Goal: Information Seeking & Learning: Check status

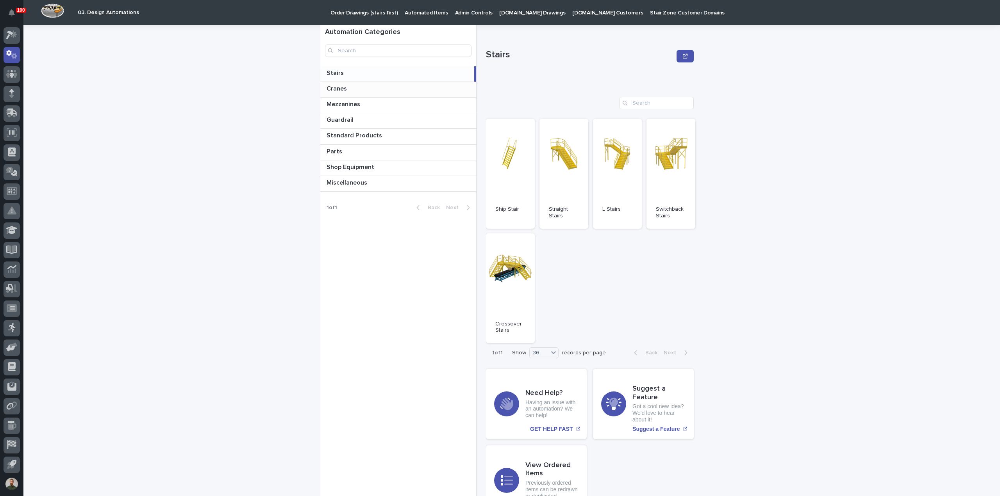
click at [380, 87] on p at bounding box center [399, 88] width 146 height 7
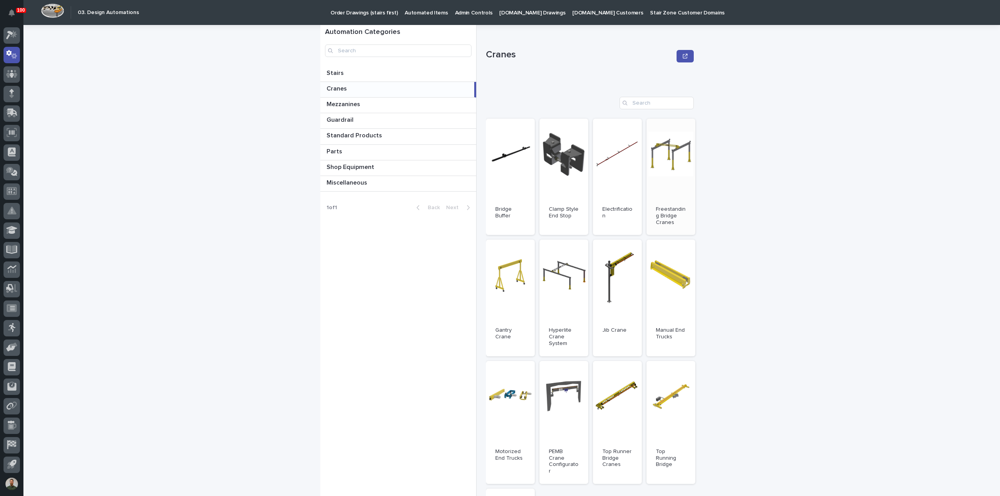
click at [649, 162] on link "Open" at bounding box center [670, 177] width 49 height 116
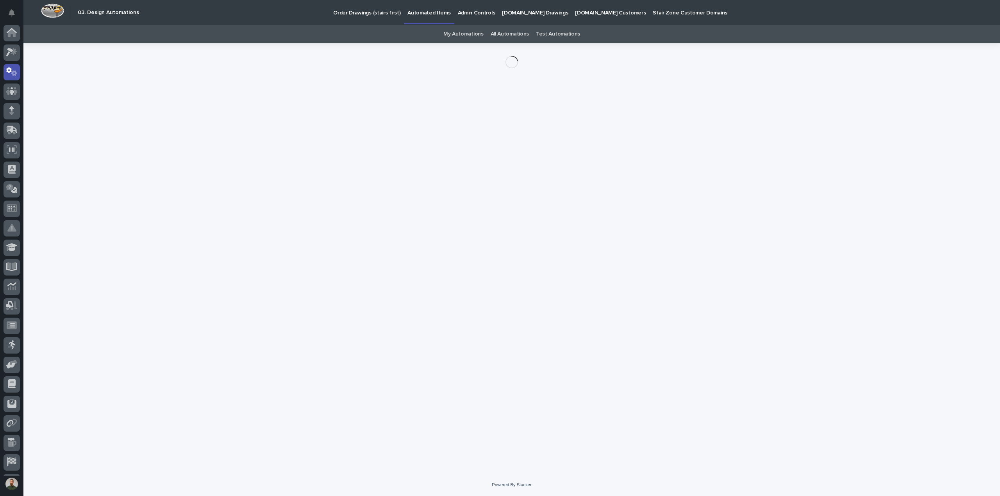
scroll to position [17, 0]
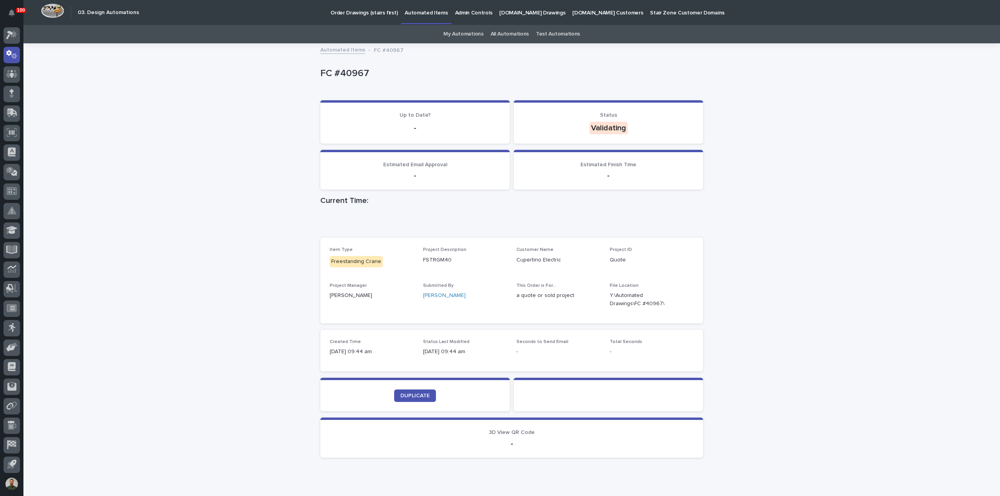
click at [343, 67] on div "FC #40967" at bounding box center [510, 72] width 380 height 13
click at [362, 68] on p "FC #40967" at bounding box center [510, 73] width 380 height 11
click at [370, 75] on p "FC #40967" at bounding box center [510, 73] width 380 height 11
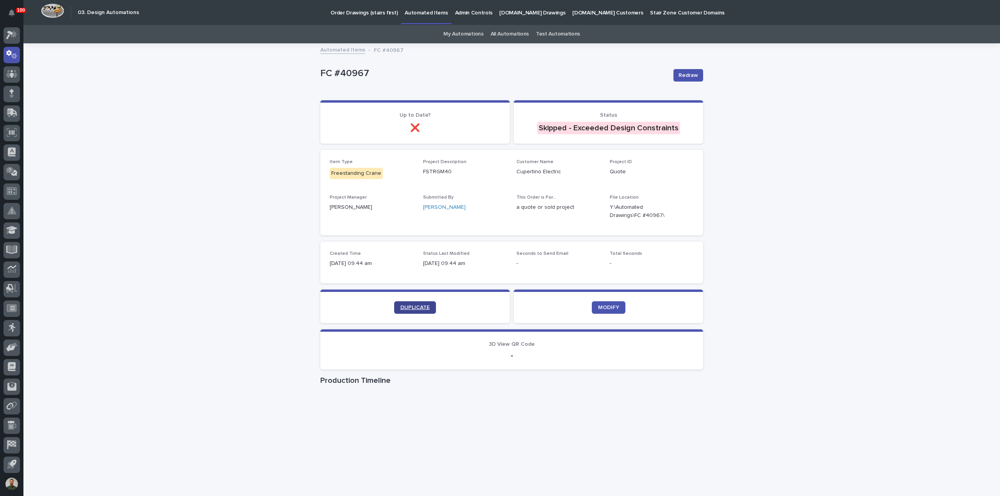
click at [415, 307] on span "DUPLICATE" at bounding box center [414, 307] width 29 height 5
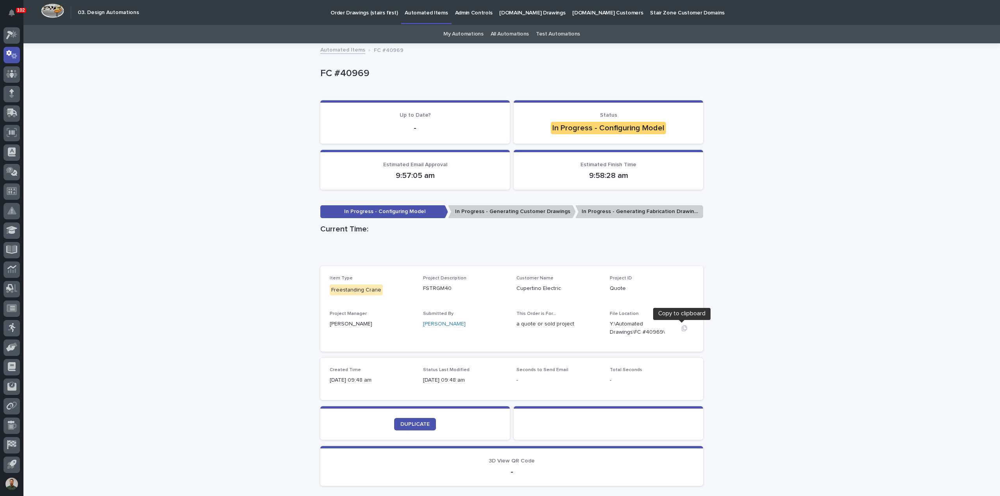
click at [681, 327] on icon "button" at bounding box center [683, 328] width 5 height 6
click at [234, 261] on div "Loading... Saving… Loading... Saving… FC #40969 FC #40969 Sorry, there was an e…" at bounding box center [511, 288] width 976 height 488
click at [348, 71] on p "FC #40969" at bounding box center [510, 73] width 380 height 11
drag, startPoint x: 348, startPoint y: 71, endPoint x: 402, endPoint y: 71, distance: 54.3
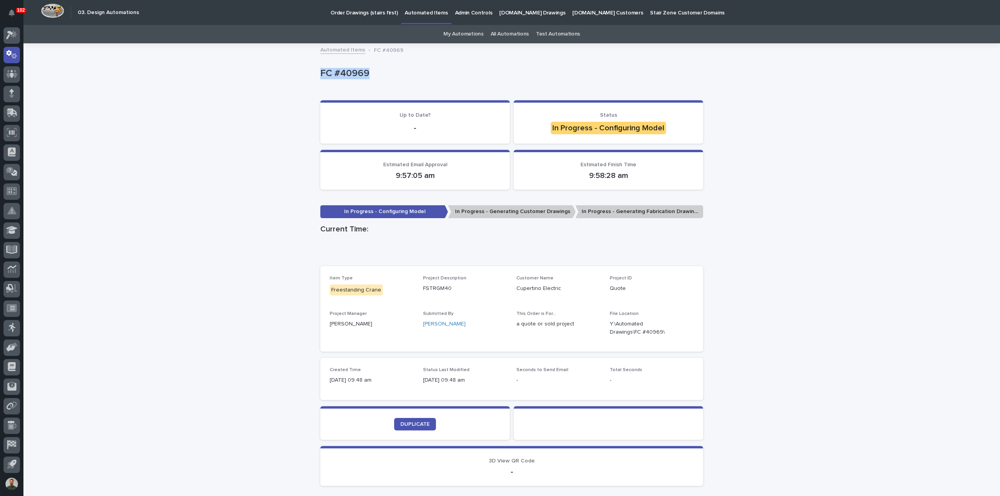
click at [348, 71] on p "FC #40969" at bounding box center [510, 73] width 380 height 11
click at [402, 71] on p "FC #40969" at bounding box center [510, 73] width 380 height 11
click at [401, 69] on p "FC #40969" at bounding box center [510, 73] width 380 height 11
click at [345, 67] on div "FC #40969" at bounding box center [510, 72] width 380 height 13
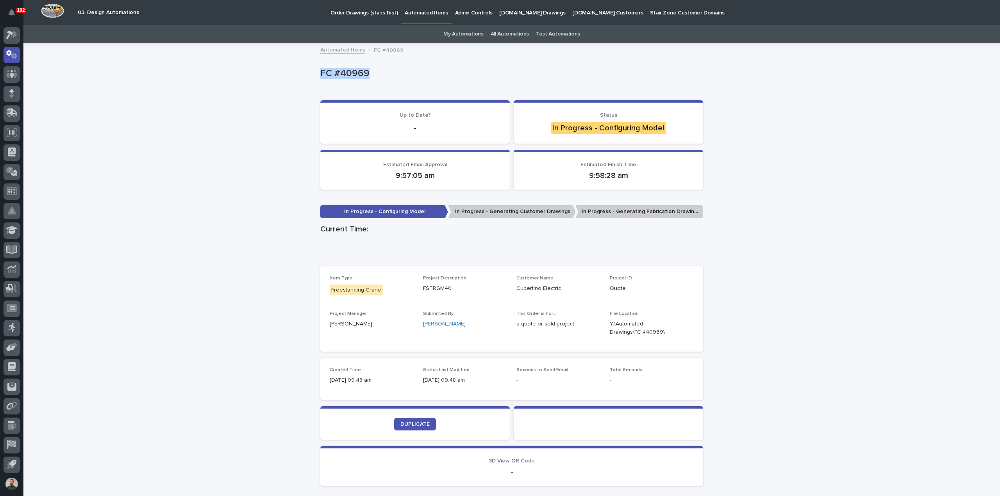
click at [345, 67] on div "FC #40969" at bounding box center [510, 72] width 380 height 13
click at [377, 84] on div "FC #40969" at bounding box center [511, 75] width 383 height 31
click at [508, 213] on p "In Progress - Generating Customer Drawings" at bounding box center [512, 211] width 128 height 13
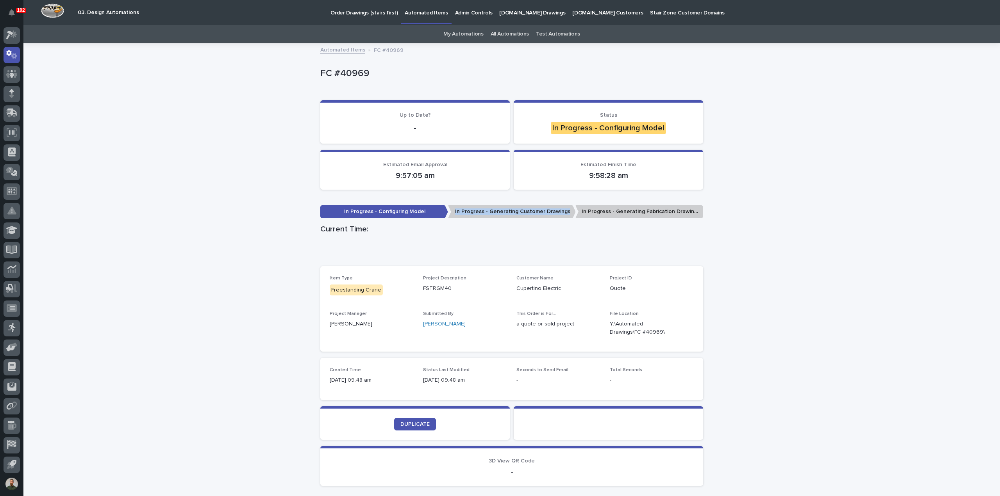
click at [504, 225] on h1 "Current Time:" at bounding box center [511, 229] width 383 height 9
click at [336, 77] on p "FC #40969" at bounding box center [510, 73] width 380 height 11
click at [316, 87] on div "Loading... Saving… Loading... Saving… FC #40969 FC #40969 Sorry, there was an e…" at bounding box center [511, 278] width 390 height 468
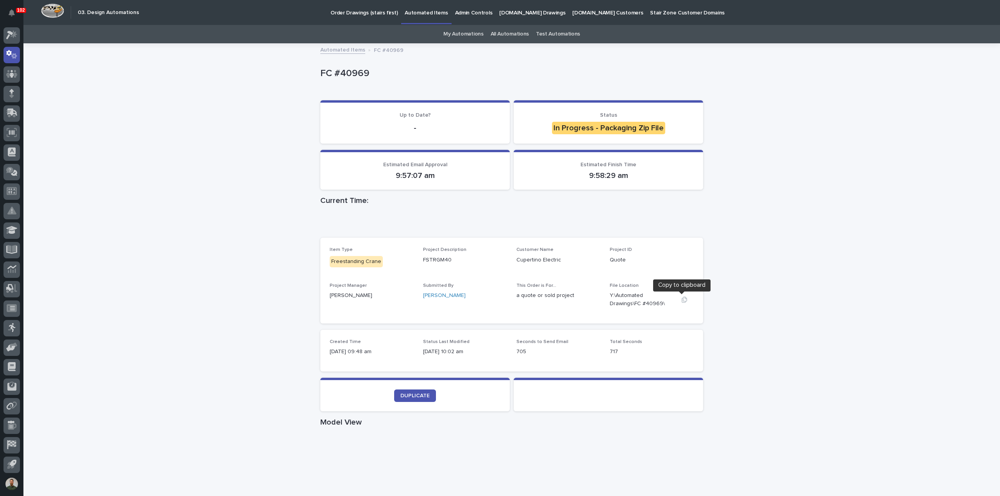
click at [681, 300] on icon "button" at bounding box center [684, 300] width 6 height 6
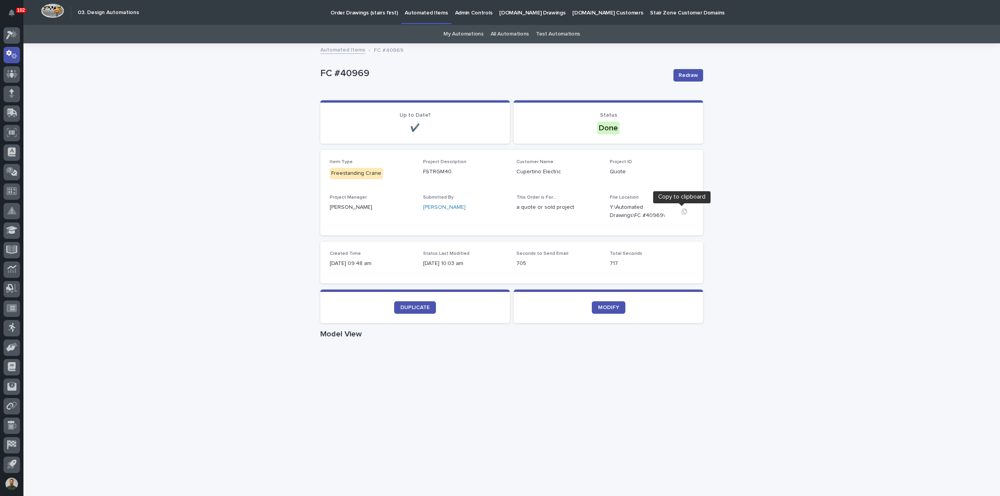
click at [681, 209] on icon "button" at bounding box center [683, 212] width 5 height 6
click at [357, 10] on p "Order Drawings (stairs first)" at bounding box center [363, 8] width 67 height 16
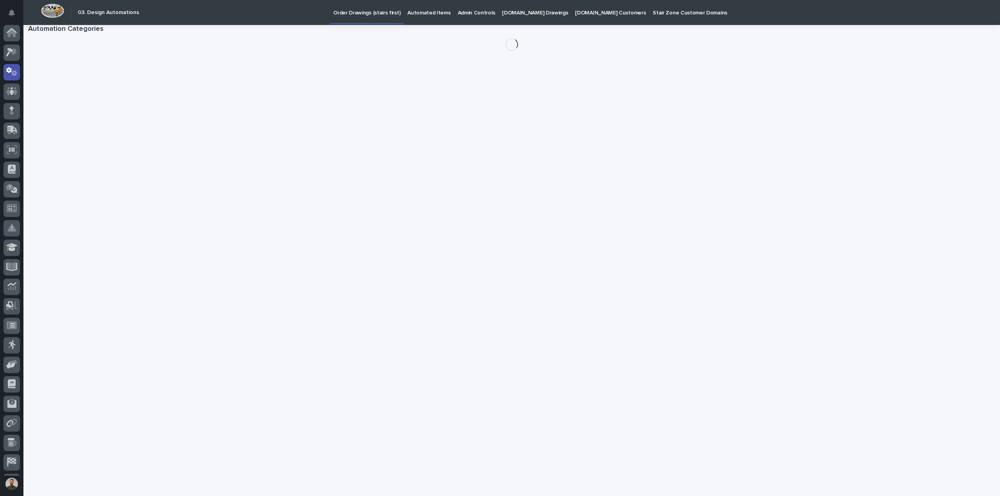
scroll to position [17, 0]
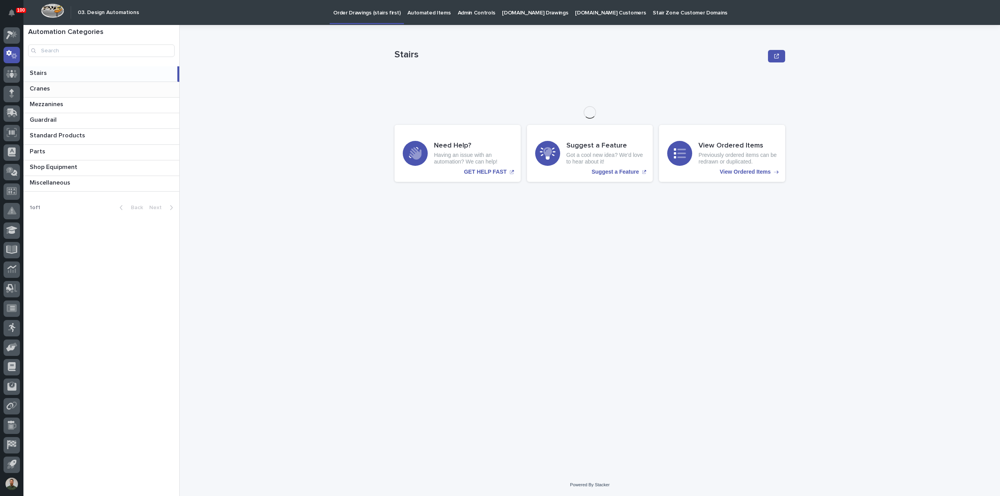
click at [39, 89] on p "Cranes" at bounding box center [41, 88] width 22 height 9
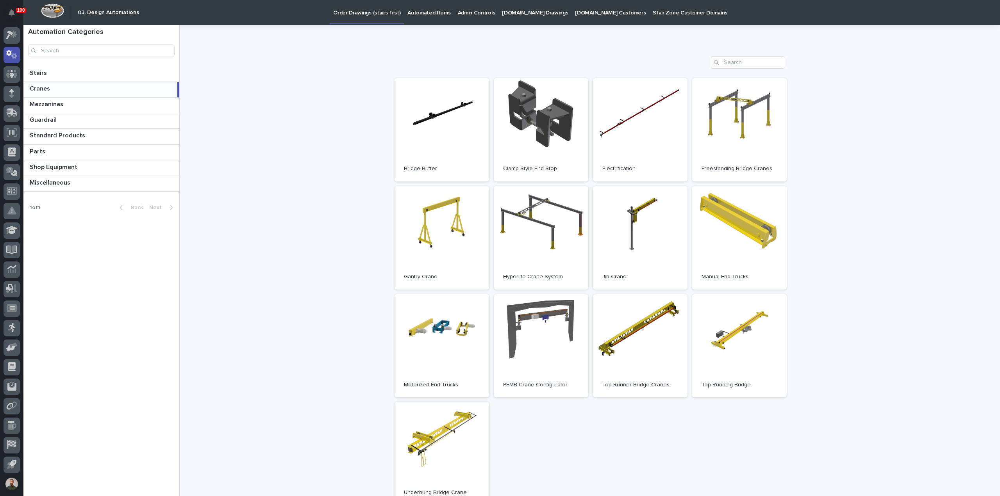
scroll to position [52, 0]
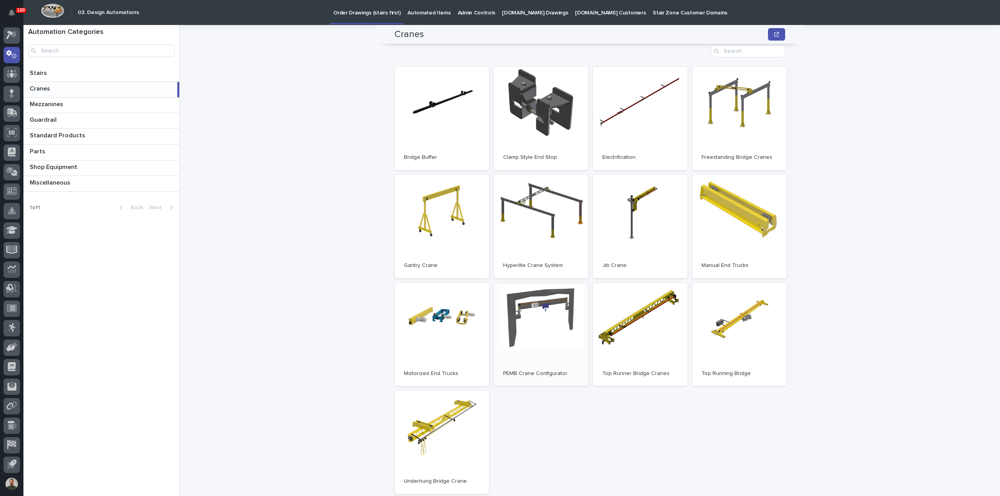
click at [547, 334] on link "Open" at bounding box center [541, 334] width 94 height 103
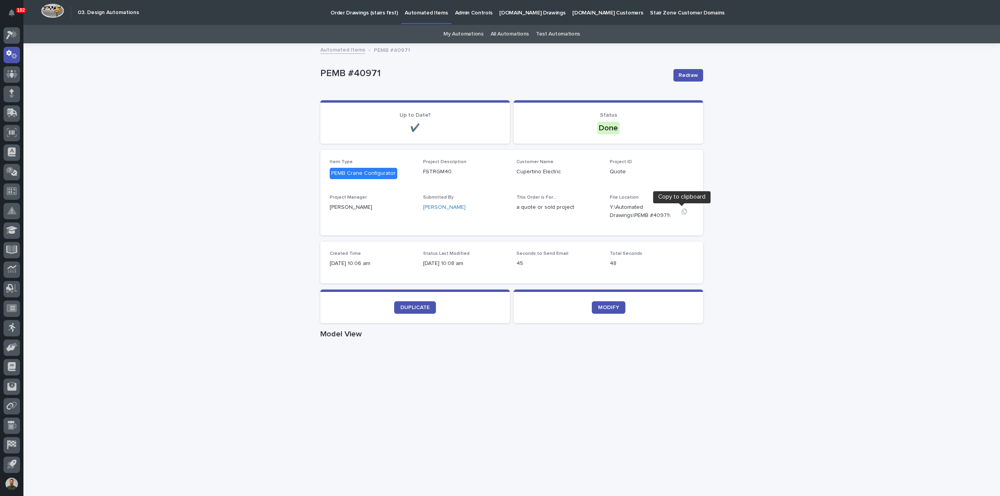
drag, startPoint x: 681, startPoint y: 213, endPoint x: 759, endPoint y: 246, distance: 84.2
click at [681, 213] on icon "button" at bounding box center [683, 212] width 5 height 6
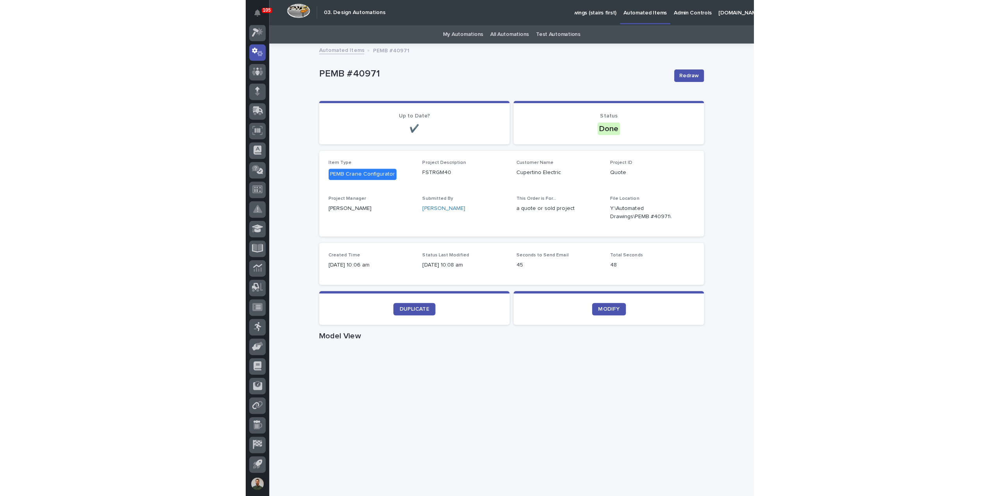
scroll to position [17, 0]
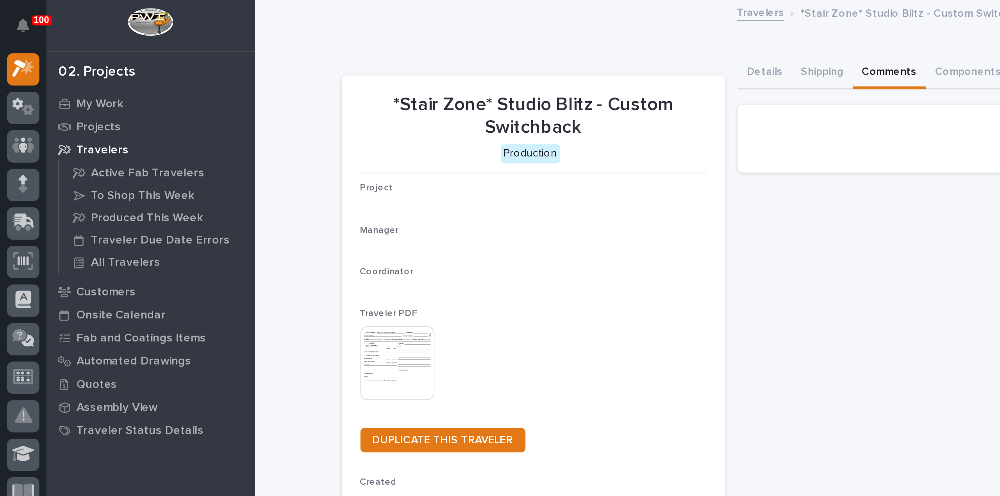
scroll to position [17, 0]
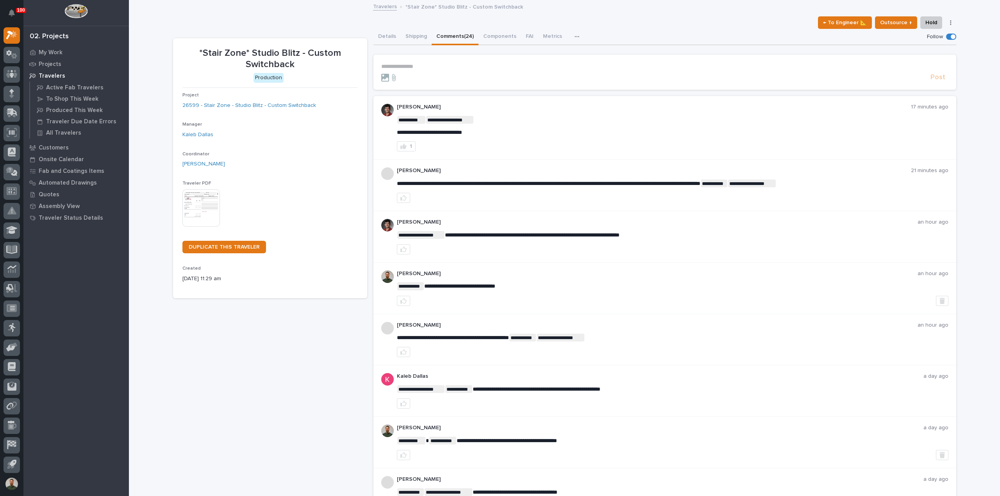
click at [304, 53] on p "*Stair Zone* Studio Blitz - Custom Switchback" at bounding box center [269, 59] width 175 height 23
drag, startPoint x: 304, startPoint y: 53, endPoint x: 305, endPoint y: 58, distance: 5.1
click at [304, 53] on p "*Stair Zone* Studio Blitz - Custom Switchback" at bounding box center [269, 59] width 175 height 23
click at [304, 64] on p "*Stair Zone* Studio Blitz - Custom Switchback" at bounding box center [269, 59] width 175 height 23
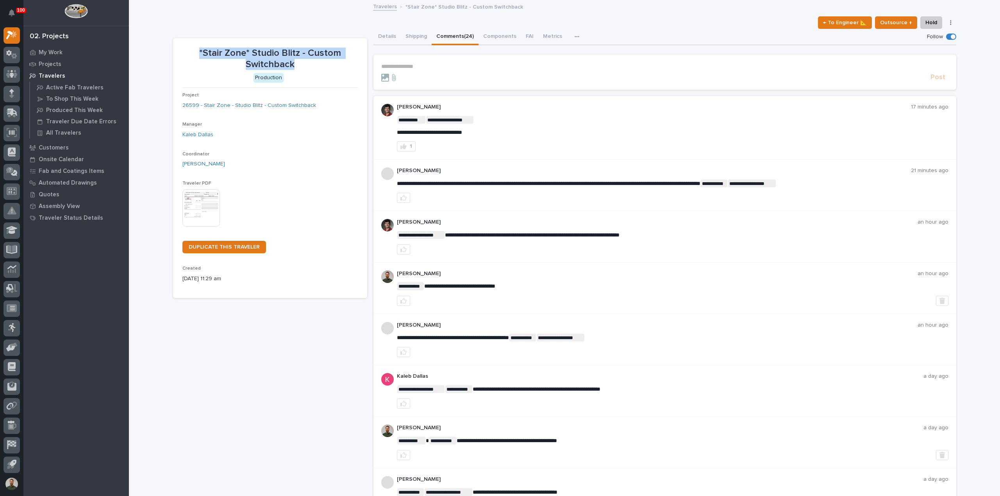
click at [296, 62] on p "*Stair Zone* Studio Blitz - Custom Switchback" at bounding box center [269, 59] width 175 height 23
click at [529, 192] on div "**********" at bounding box center [672, 186] width 551 height 36
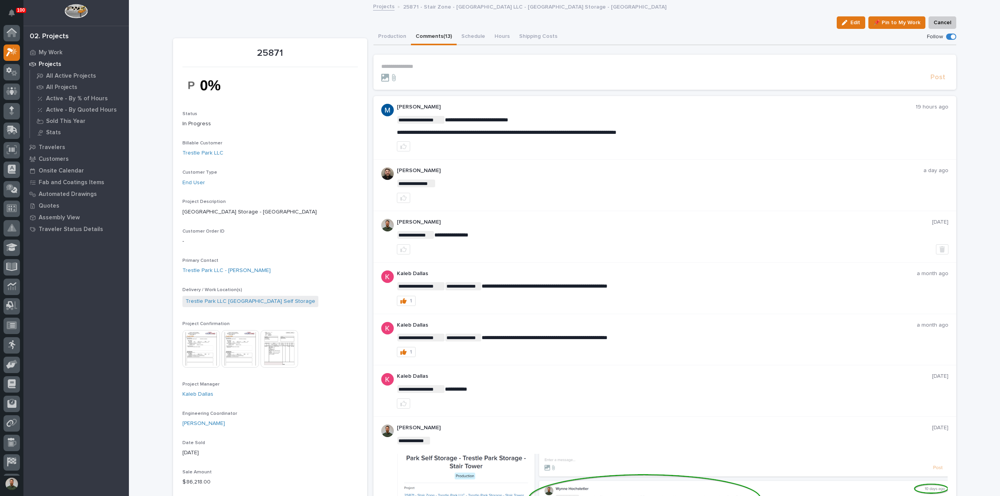
scroll to position [17, 0]
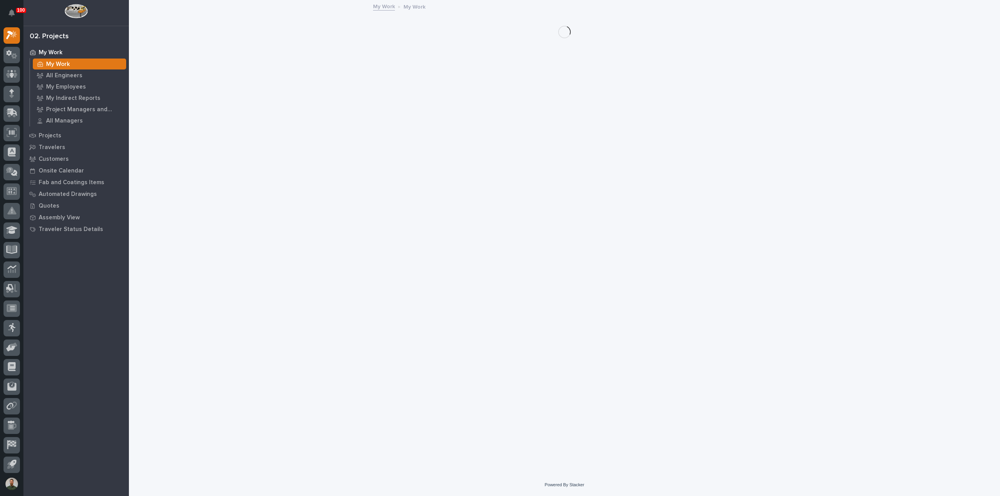
click at [46, 128] on div "My Work My Work All Engineers My Employees My Indirect Reports Project Managers…" at bounding box center [75, 87] width 105 height 83
click at [48, 135] on p "Projects" at bounding box center [50, 135] width 23 height 7
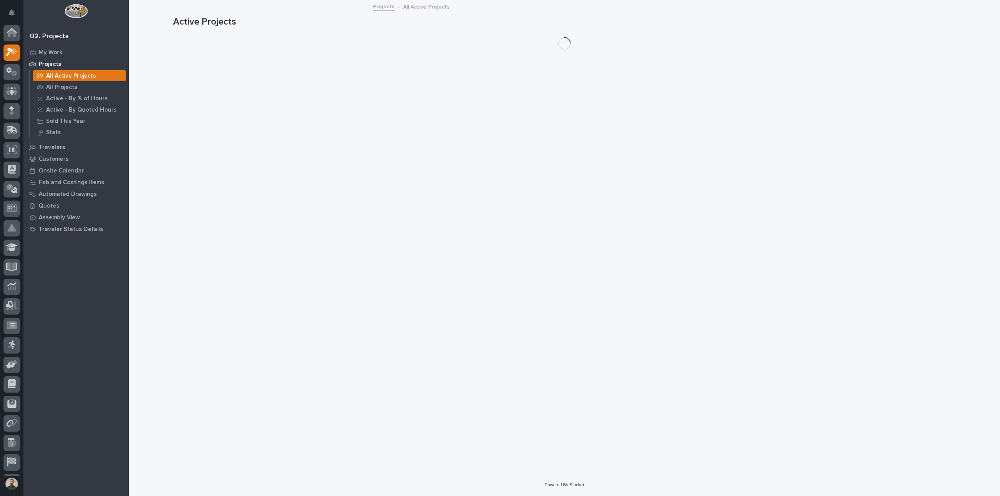
scroll to position [17, 0]
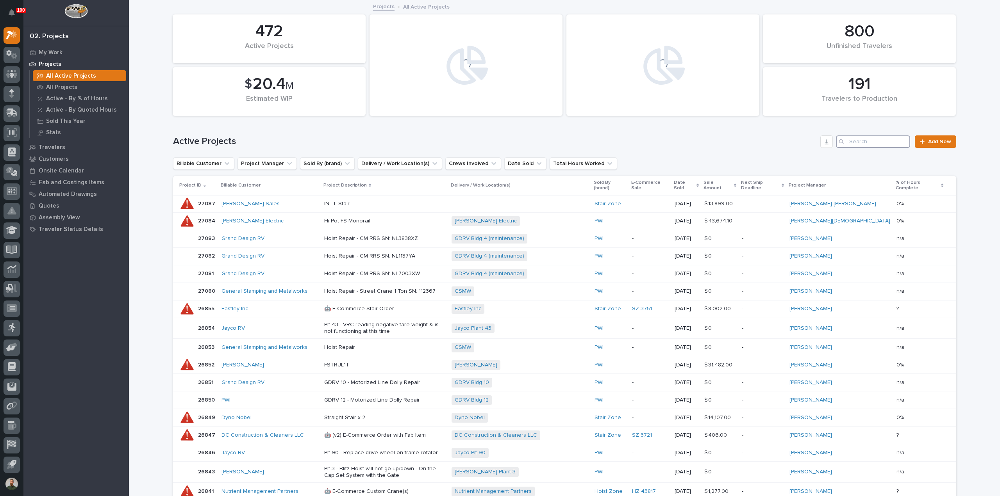
click at [505, 141] on input "Search" at bounding box center [873, 141] width 74 height 12
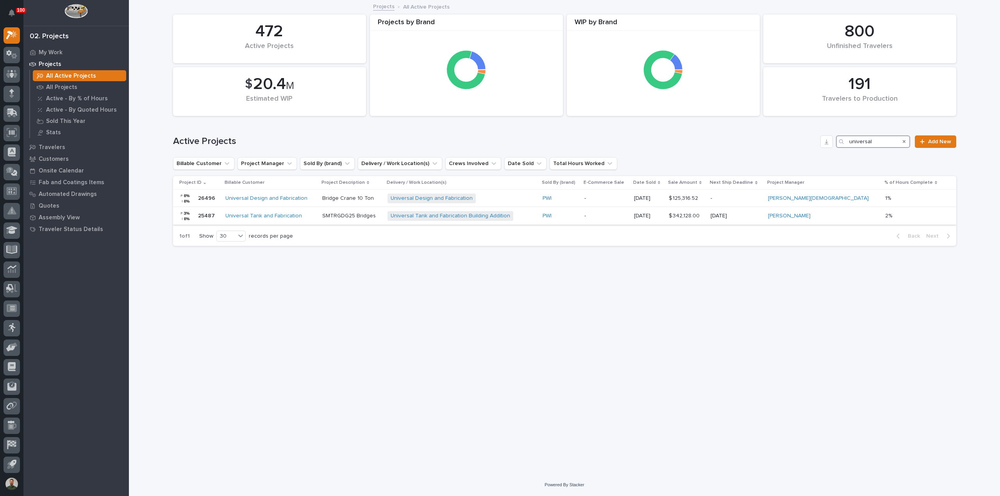
type input "universal"
click at [208, 218] on p "25487" at bounding box center [207, 215] width 18 height 8
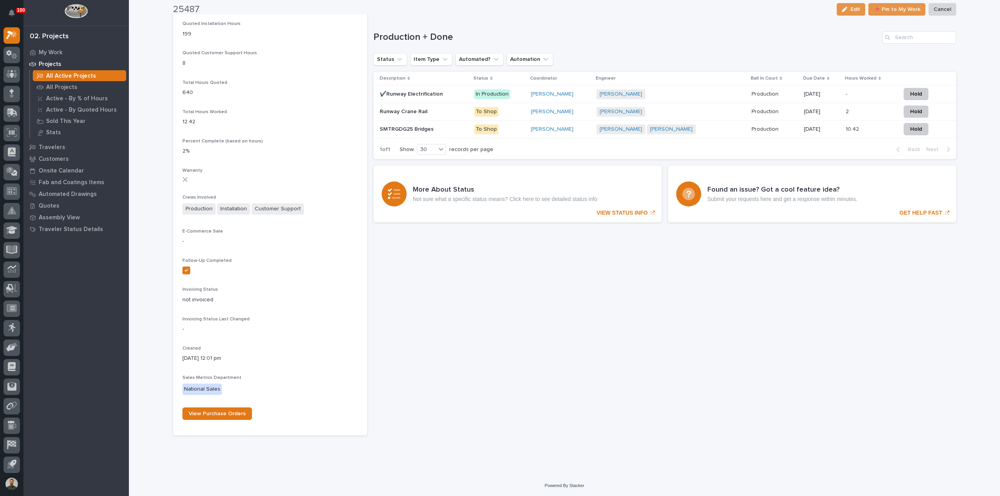
scroll to position [591, 0]
click at [416, 127] on p "SMTRGDG25 Bridges" at bounding box center [407, 128] width 55 height 8
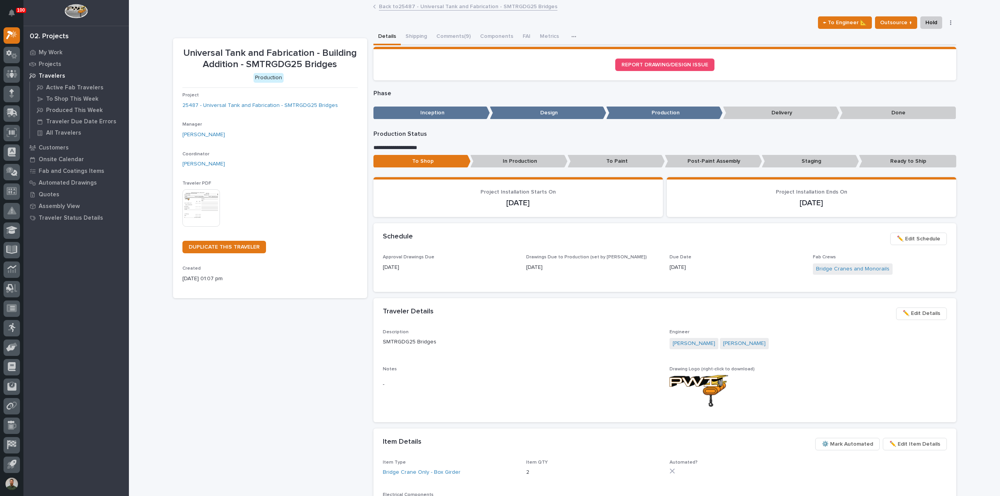
click at [257, 60] on p "Universal Tank and Fabrication - Building Addition - SMTRGDG25 Bridges" at bounding box center [269, 59] width 175 height 23
click at [258, 49] on p "Universal Tank and Fabrication - Building Addition - SMTRGDG25 Bridges" at bounding box center [269, 59] width 175 height 23
click at [341, 67] on p "Universal Tank and Fabrication - Building Addition - SMTRGDG25 Bridges" at bounding box center [269, 59] width 175 height 23
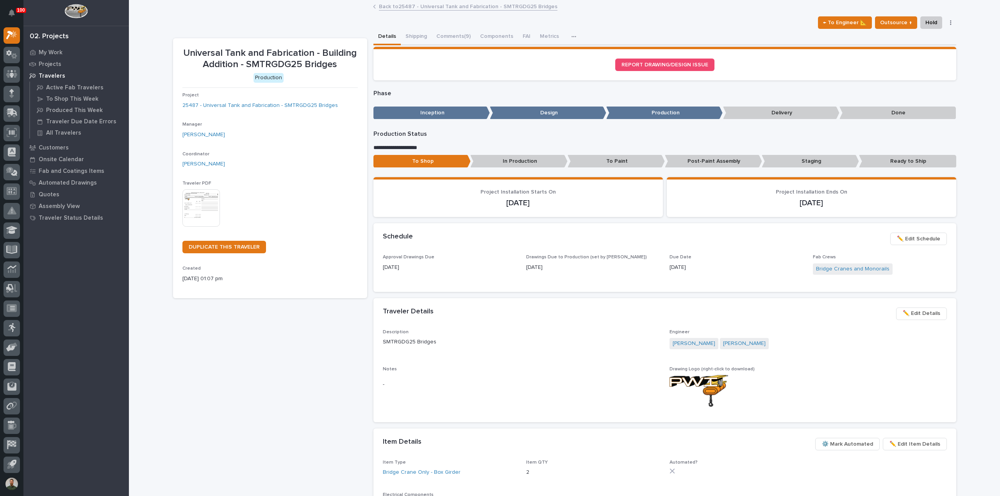
click at [342, 62] on p "Universal Tank and Fabrication - Building Addition - SMTRGDG25 Bridges" at bounding box center [269, 59] width 175 height 23
click at [221, 48] on p "Universal Tank and Fabrication - Building Addition - SMTRGDG25 Bridges" at bounding box center [269, 59] width 175 height 23
drag, startPoint x: 221, startPoint y: 47, endPoint x: 251, endPoint y: 46, distance: 30.1
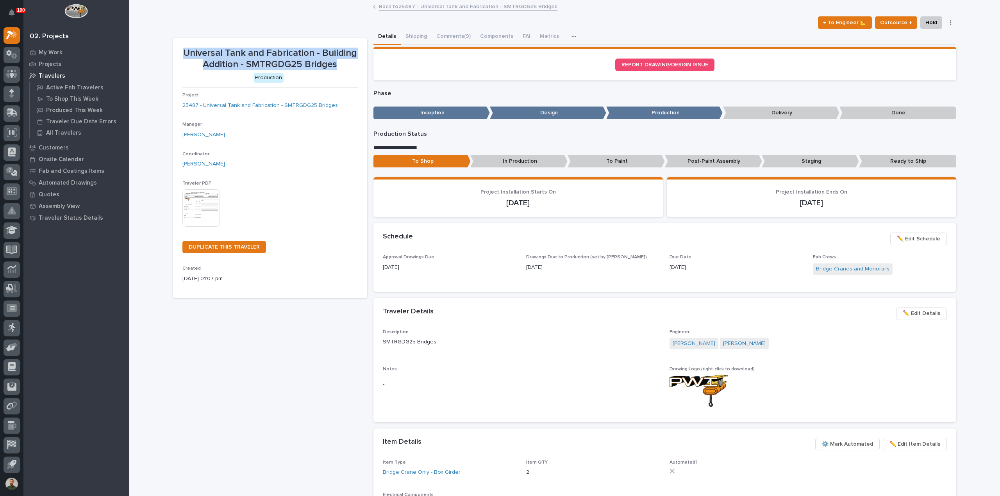
click at [221, 48] on p "Universal Tank and Fabrication - Building Addition - SMTRGDG25 Bridges" at bounding box center [269, 59] width 175 height 23
click at [255, 46] on div "Universal Tank and Fabrication - Building Addition - SMTRGDG25 Bridges" at bounding box center [269, 58] width 175 height 24
click at [221, 67] on p "Universal Tank and Fabrication - Building Addition - SMTRGDG25 Bridges" at bounding box center [269, 59] width 175 height 23
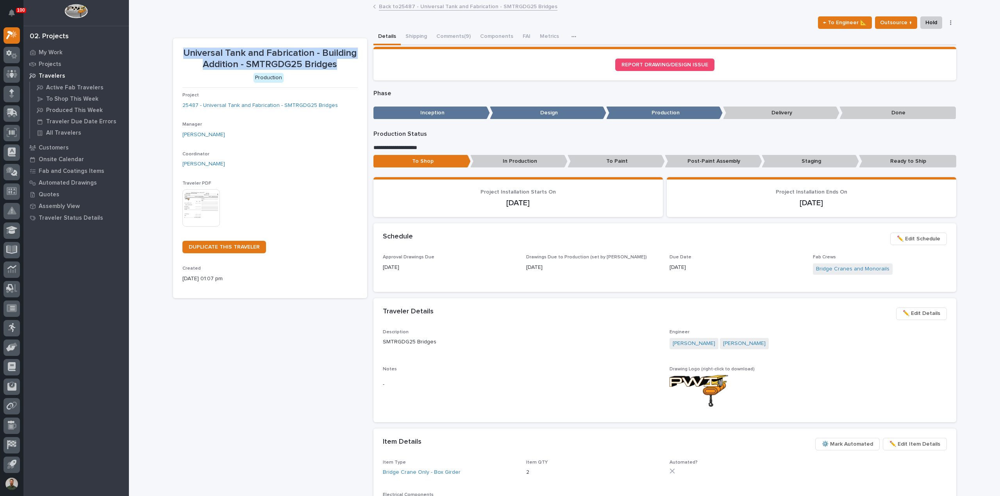
click at [227, 45] on section "Universal Tank and Fabrication - Building Addition - SMTRGDG25 Bridges Producti…" at bounding box center [270, 168] width 194 height 260
click at [237, 40] on section "Universal Tank and Fabrication - Building Addition - SMTRGDG25 Bridges Producti…" at bounding box center [270, 168] width 194 height 260
drag, startPoint x: 332, startPoint y: 66, endPoint x: 176, endPoint y: 55, distance: 155.8
click at [176, 55] on section "Universal Tank and Fabrication - Building Addition - SMTRGDG25 Bridges Producti…" at bounding box center [270, 168] width 194 height 260
click at [178, 55] on section "Universal Tank and Fabrication - Building Addition - SMTRGDG25 Bridges Producti…" at bounding box center [270, 168] width 194 height 260
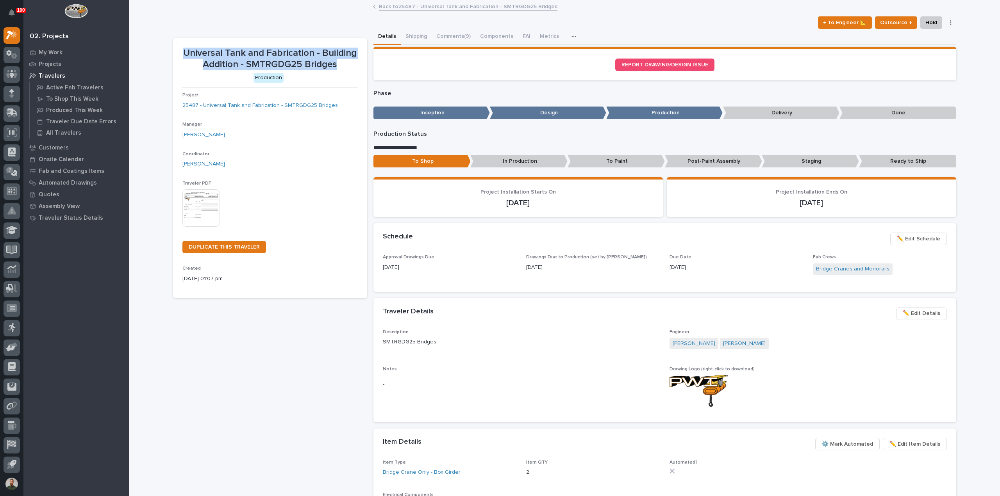
click at [183, 52] on p "Universal Tank and Fabrication - Building Addition - SMTRGDG25 Bridges" at bounding box center [269, 59] width 175 height 23
drag, startPoint x: 177, startPoint y: 45, endPoint x: 335, endPoint y: 61, distance: 158.6
click at [335, 61] on section "Universal Tank and Fabrication - Building Addition - SMTRGDG25 Bridges Producti…" at bounding box center [270, 168] width 194 height 260
click at [336, 62] on p "Universal Tank and Fabrication - Building Addition - SMTRGDG25 Bridges" at bounding box center [269, 59] width 175 height 23
click at [339, 65] on p "Universal Tank and Fabrication - Building Addition - SMTRGDG25 Bridges" at bounding box center [269, 59] width 175 height 23
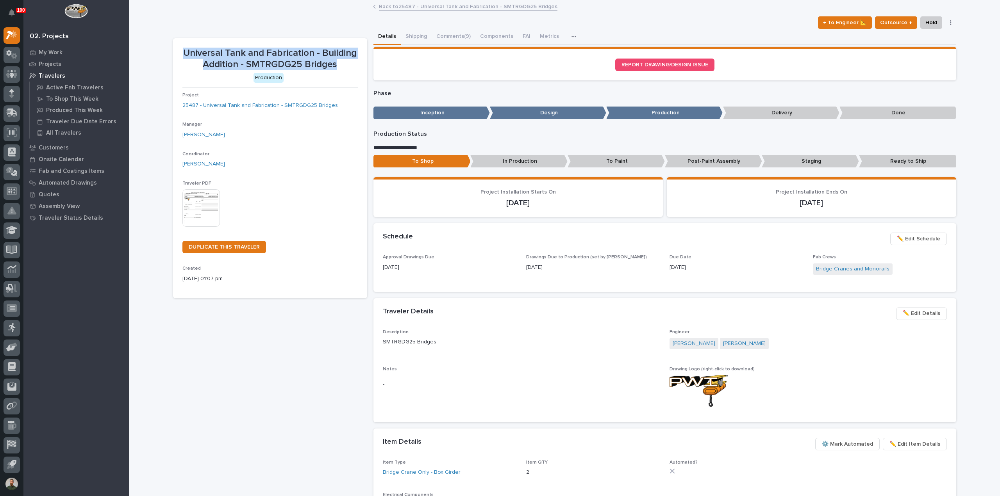
drag, startPoint x: 337, startPoint y: 64, endPoint x: 332, endPoint y: 63, distance: 5.1
click at [337, 64] on p "Universal Tank and Fabrication - Building Addition - SMTRGDG25 Bridges" at bounding box center [269, 59] width 175 height 23
click at [332, 63] on p "Universal Tank and Fabrication - Building Addition - SMTRGDG25 Bridges" at bounding box center [269, 59] width 175 height 23
click at [333, 64] on p "Universal Tank and Fabrication - Building Addition - SMTRGDG25 Bridges" at bounding box center [269, 59] width 175 height 23
drag, startPoint x: 327, startPoint y: 66, endPoint x: 291, endPoint y: 52, distance: 38.8
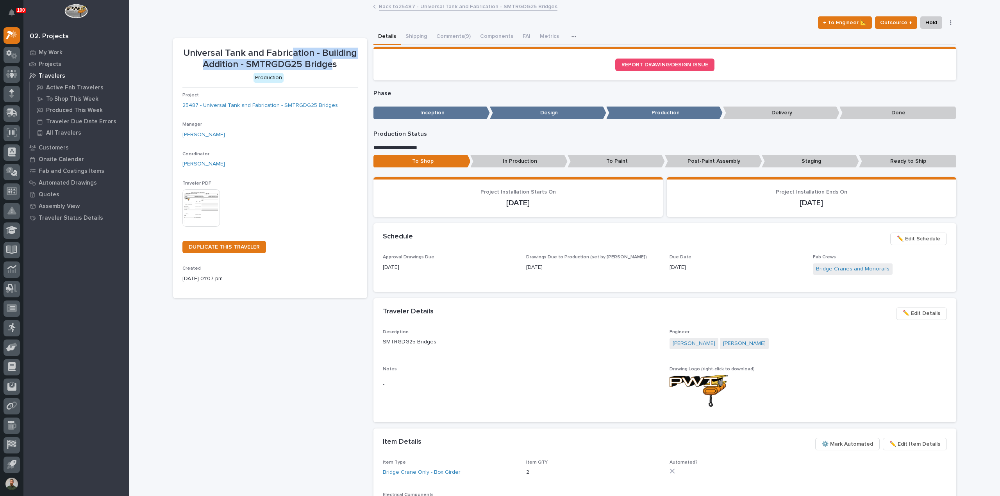
click at [291, 52] on p "Universal Tank and Fabrication - Building Addition - SMTRGDG25 Bridges" at bounding box center [269, 59] width 175 height 23
click at [291, 53] on p "Universal Tank and Fabrication - Building Addition - SMTRGDG25 Bridges" at bounding box center [269, 59] width 175 height 23
click at [280, 72] on div "Production" at bounding box center [268, 76] width 172 height 11
click at [305, 61] on p "Universal Tank and Fabrication - Building Addition - SMTRGDG25 Bridges" at bounding box center [269, 59] width 175 height 23
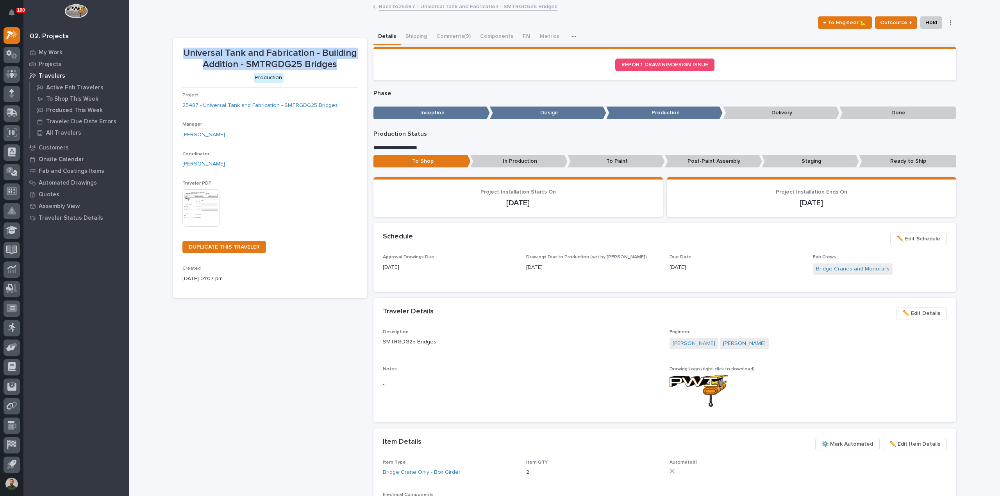
drag, startPoint x: 305, startPoint y: 61, endPoint x: 309, endPoint y: 56, distance: 6.9
click at [305, 61] on p "Universal Tank and Fabrication - Building Addition - SMTRGDG25 Bridges" at bounding box center [269, 59] width 175 height 23
drag, startPoint x: 310, startPoint y: 49, endPoint x: 322, endPoint y: 56, distance: 14.0
click at [310, 50] on p "Universal Tank and Fabrication - Building Addition - SMTRGDG25 Bridges" at bounding box center [269, 59] width 175 height 23
click at [326, 61] on p "Universal Tank and Fabrication - Building Addition - SMTRGDG25 Bridges" at bounding box center [269, 59] width 175 height 23
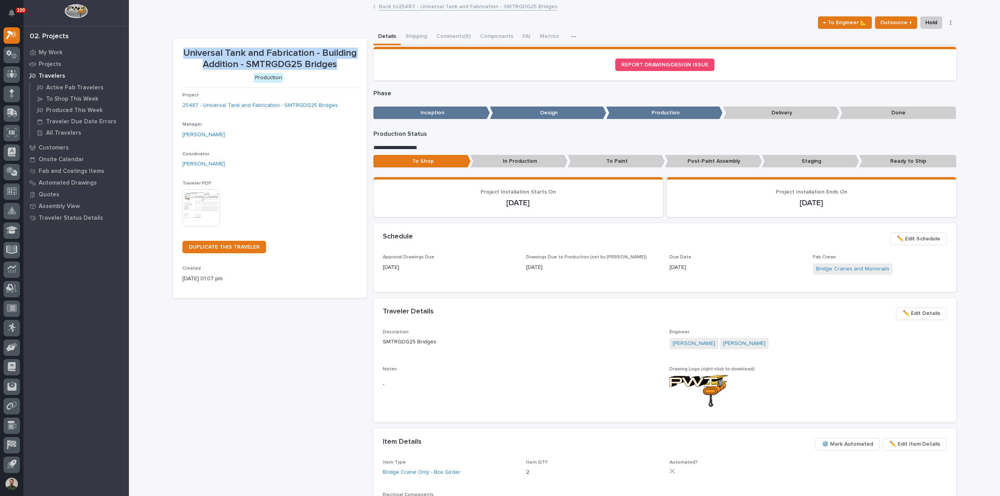
drag, startPoint x: 333, startPoint y: 65, endPoint x: 183, endPoint y: 52, distance: 150.5
click at [183, 52] on p "Universal Tank and Fabrication - Building Addition - SMTRGDG25 Bridges" at bounding box center [269, 59] width 175 height 23
drag, startPoint x: 183, startPoint y: 44, endPoint x: 340, endPoint y: 64, distance: 158.9
click at [340, 64] on section "Universal Tank and Fabrication - Building Addition - SMTRGDG25 Bridges Producti…" at bounding box center [270, 168] width 194 height 260
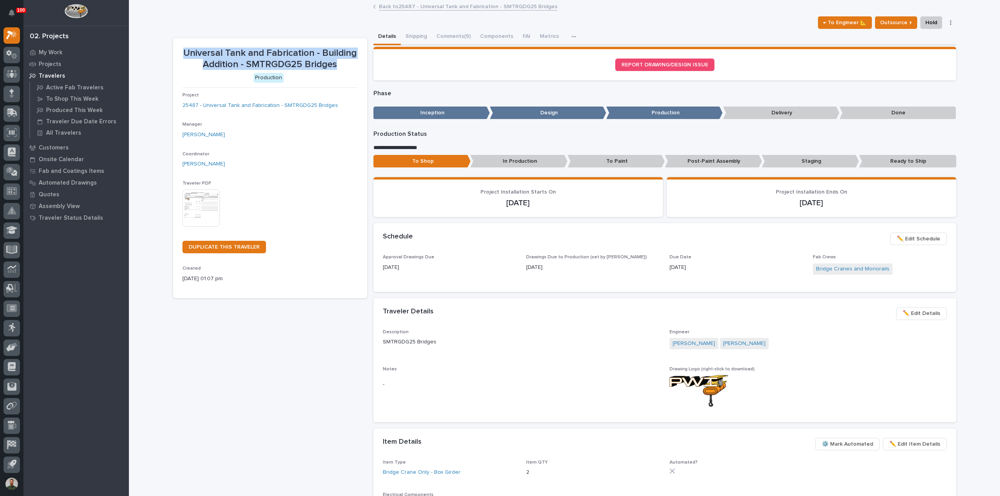
click at [340, 64] on p "Universal Tank and Fabrication - Building Addition - SMTRGDG25 Bridges" at bounding box center [269, 59] width 175 height 23
drag, startPoint x: 337, startPoint y: 63, endPoint x: 180, endPoint y: 51, distance: 157.8
click at [182, 51] on p "Universal Tank and Fabrication - Building Addition - SMTRGDG25 Bridges" at bounding box center [269, 59] width 175 height 23
drag, startPoint x: 181, startPoint y: 50, endPoint x: 340, endPoint y: 60, distance: 159.2
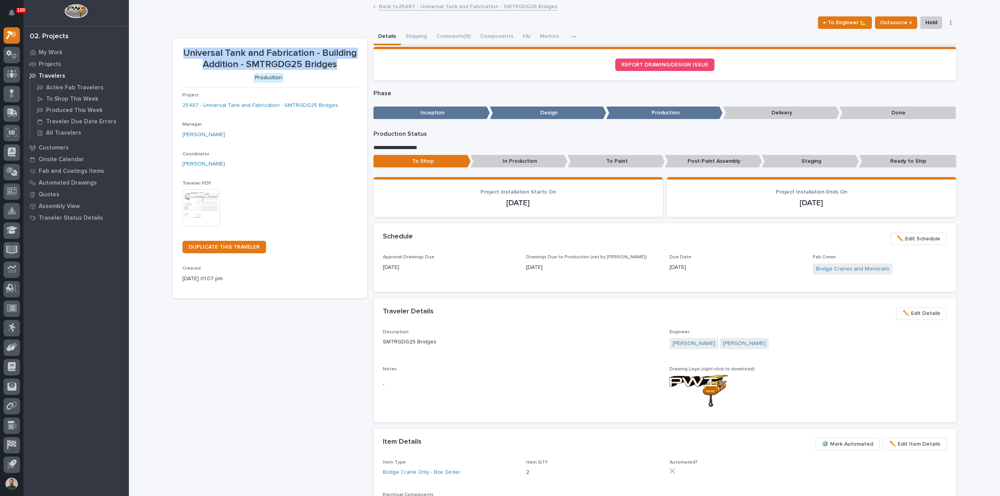
click at [340, 59] on p "Universal Tank and Fabrication - Building Addition - SMTRGDG25 Bridges" at bounding box center [269, 59] width 175 height 23
click at [342, 64] on p "Universal Tank and Fabrication - Building Addition - SMTRGDG25 Bridges" at bounding box center [269, 59] width 175 height 23
click at [306, 102] on link "25487 - Universal Tank and Fabrication - SMTRGDG25 Bridges" at bounding box center [259, 106] width 155 height 8
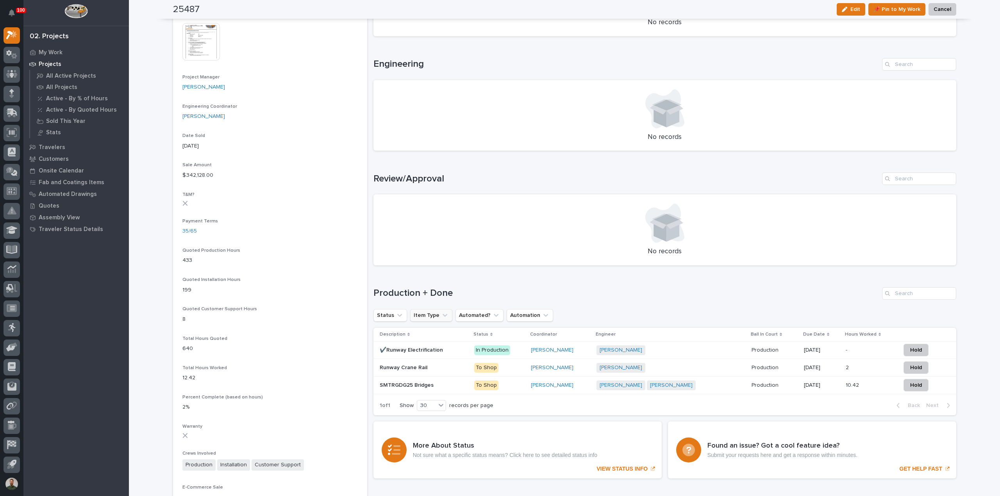
scroll to position [364, 0]
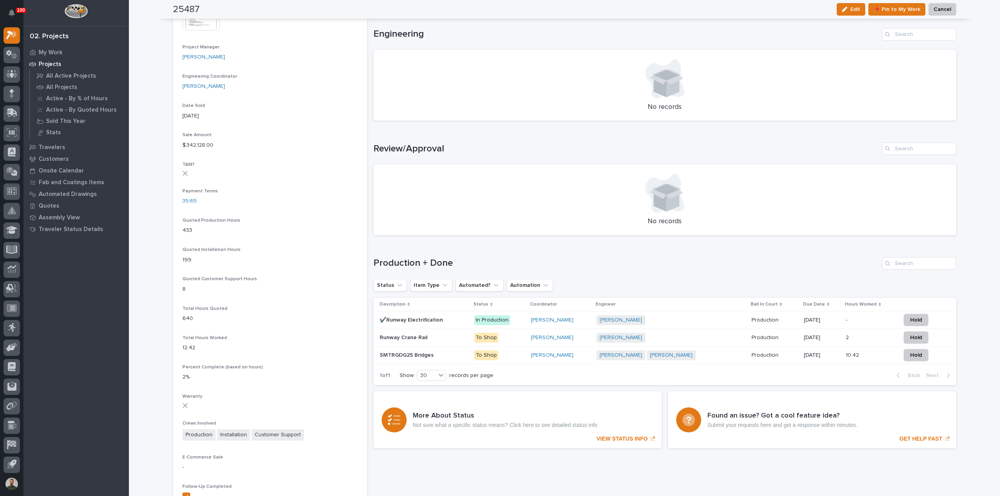
click at [424, 269] on div "Production + Done" at bounding box center [664, 263] width 583 height 12
click at [424, 269] on h1 "Production + Done" at bounding box center [625, 263] width 505 height 11
click at [424, 268] on h1 "Production + Done" at bounding box center [625, 263] width 505 height 11
click at [424, 266] on h1 "Production + Done" at bounding box center [625, 263] width 505 height 11
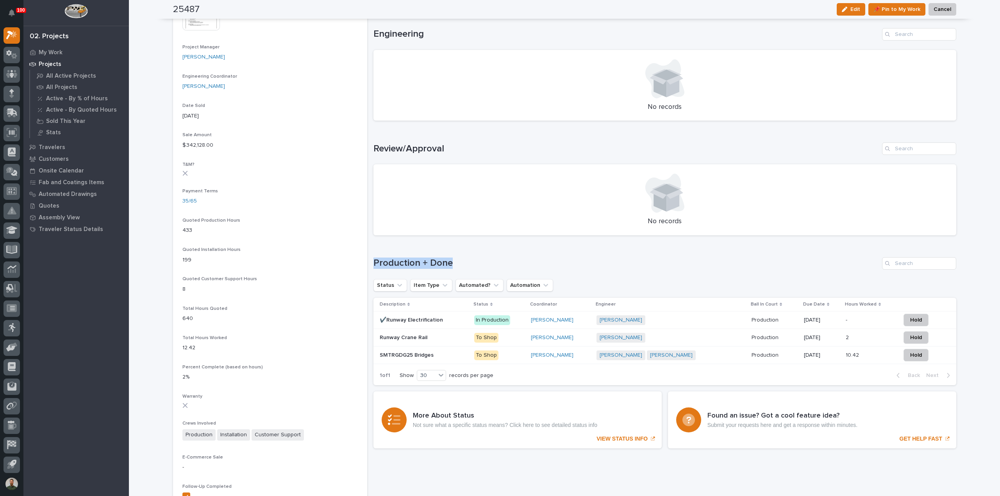
drag, startPoint x: 424, startPoint y: 266, endPoint x: 426, endPoint y: 252, distance: 13.8
click at [424, 264] on h1 "Production + Done" at bounding box center [625, 263] width 505 height 11
click at [425, 242] on div "Loading... Saving… Production + Done Status Item Type Automated? Automation Des…" at bounding box center [664, 317] width 583 height 150
click at [433, 264] on h1 "Production + Done" at bounding box center [625, 263] width 505 height 11
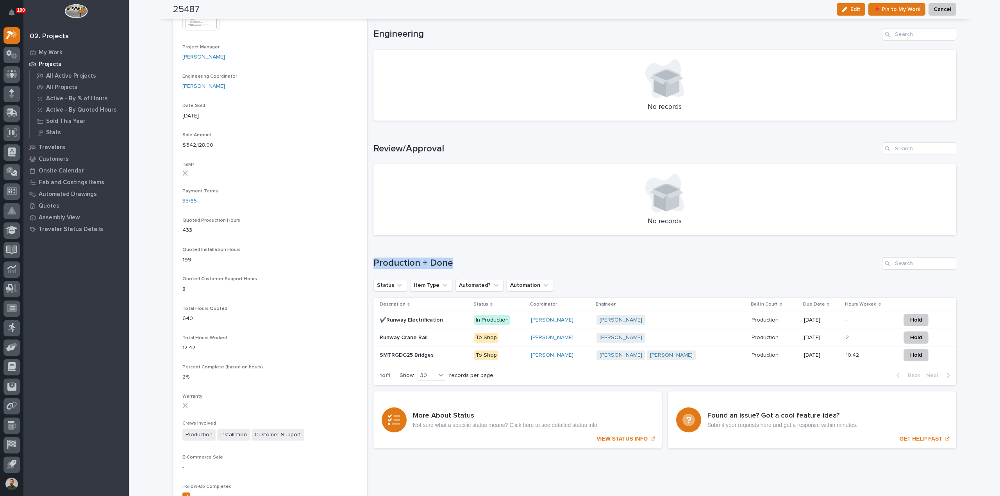
click at [433, 264] on h1 "Production + Done" at bounding box center [625, 263] width 505 height 11
click at [443, 249] on div "Loading... Saving… Production + Done Status Item Type Automated? Automation Des…" at bounding box center [664, 317] width 583 height 150
click at [442, 266] on h1 "Production + Done" at bounding box center [625, 263] width 505 height 11
click at [452, 259] on h1 "Production + Done" at bounding box center [625, 263] width 505 height 11
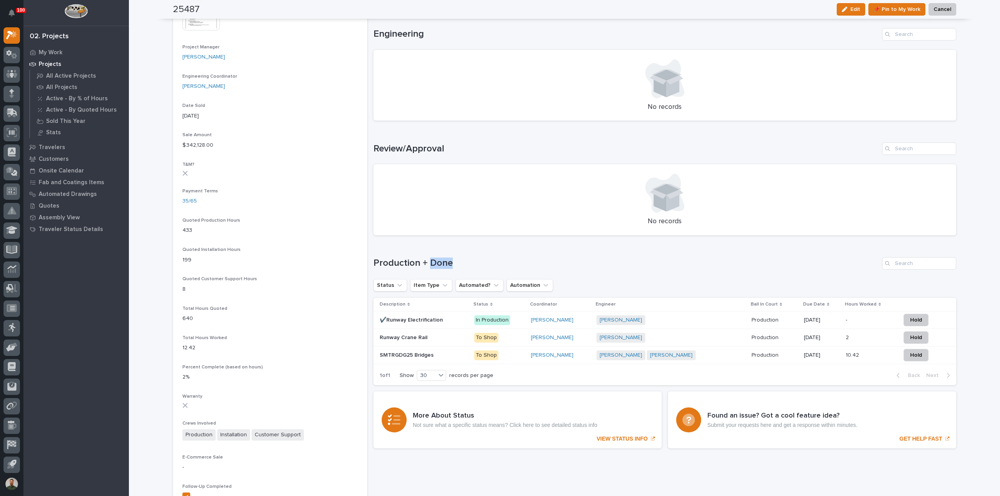
click at [473, 258] on h1 "Production + Done" at bounding box center [625, 263] width 505 height 11
click at [427, 264] on h1 "Production + Done" at bounding box center [625, 263] width 505 height 11
click at [428, 264] on h1 "Production + Done" at bounding box center [625, 263] width 505 height 11
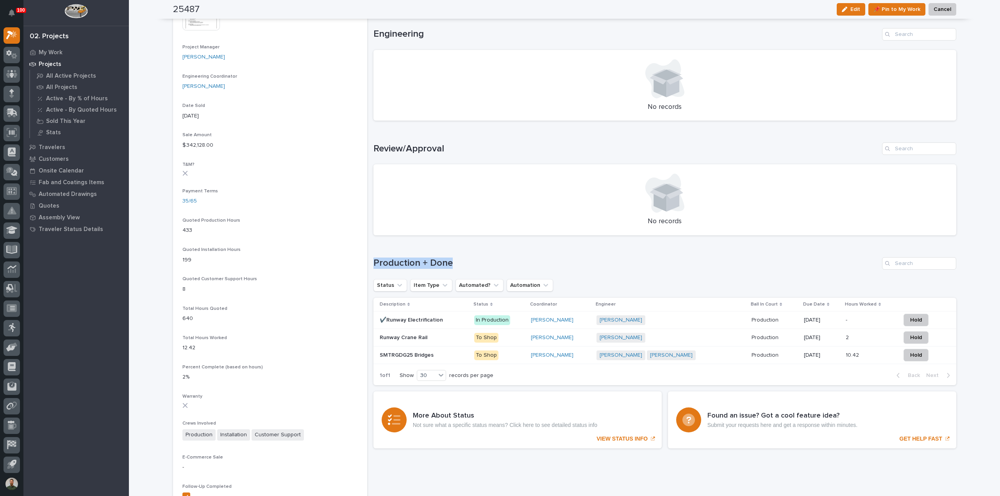
click at [434, 251] on div "Loading... Saving… Production + Done Status Item Type Automated? Automation Des…" at bounding box center [664, 317] width 583 height 150
click at [431, 260] on h1 "Production + Done" at bounding box center [625, 263] width 505 height 11
click at [440, 254] on div "Loading... Saving… Production + Done Status Item Type Automated? Automation Des…" at bounding box center [664, 317] width 583 height 150
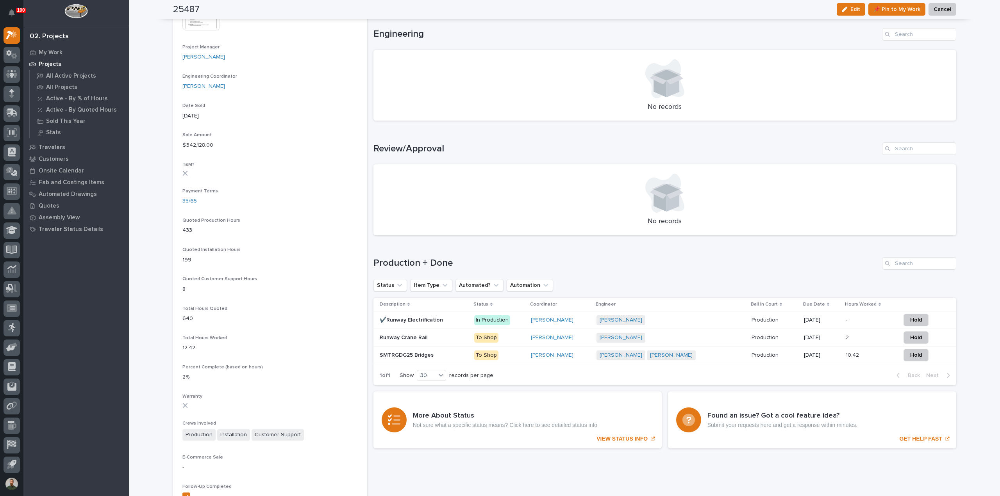
click at [424, 261] on h1 "Production + Done" at bounding box center [625, 263] width 505 height 11
click at [431, 253] on div "Loading... Saving… Production + Done Status Item Type Automated? Automation Des…" at bounding box center [664, 317] width 583 height 150
click at [433, 264] on h1 "Production + Done" at bounding box center [625, 263] width 505 height 11
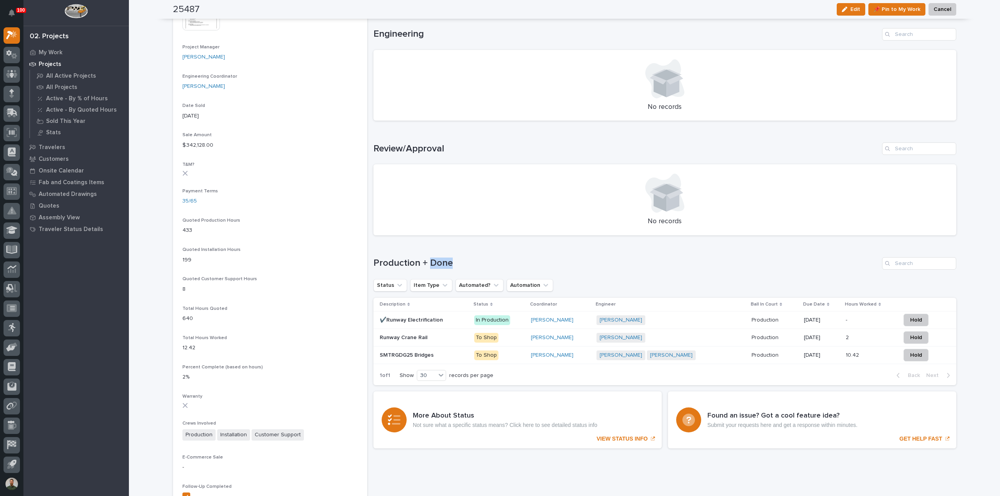
click at [433, 264] on h1 "Production + Done" at bounding box center [625, 263] width 505 height 11
drag, startPoint x: 433, startPoint y: 264, endPoint x: 436, endPoint y: 257, distance: 7.9
click at [433, 264] on h1 "Production + Done" at bounding box center [625, 263] width 505 height 11
click at [436, 253] on div "Loading... Saving… Production + Done Status Item Type Automated? Automation Des…" at bounding box center [664, 317] width 583 height 150
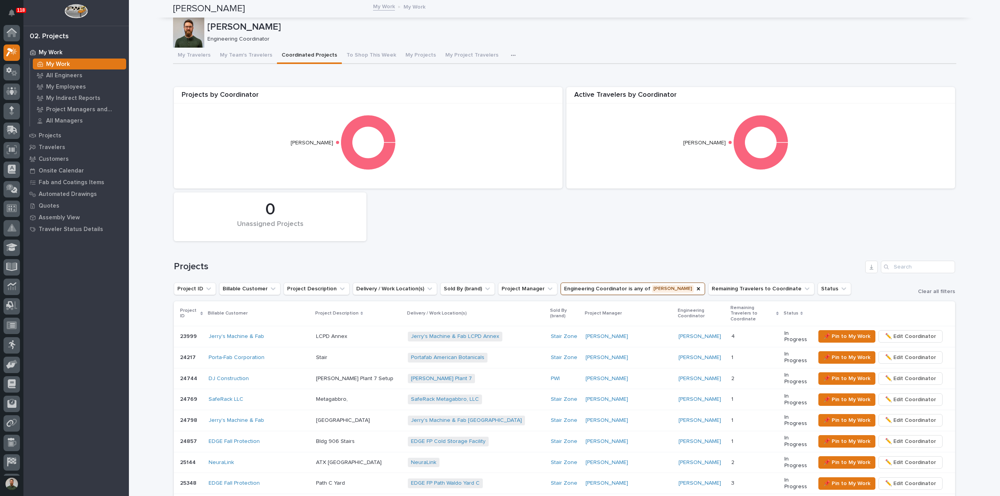
scroll to position [17, 0]
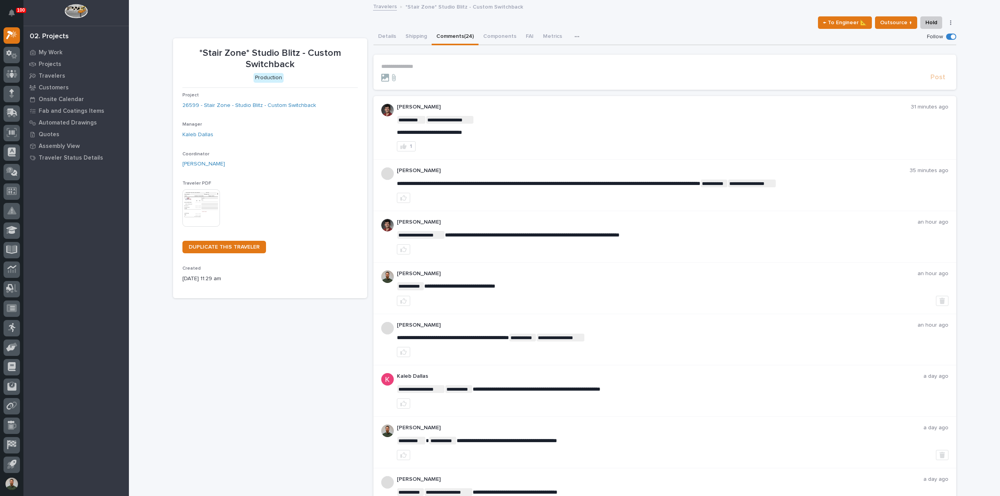
click at [427, 68] on p "**********" at bounding box center [664, 66] width 567 height 7
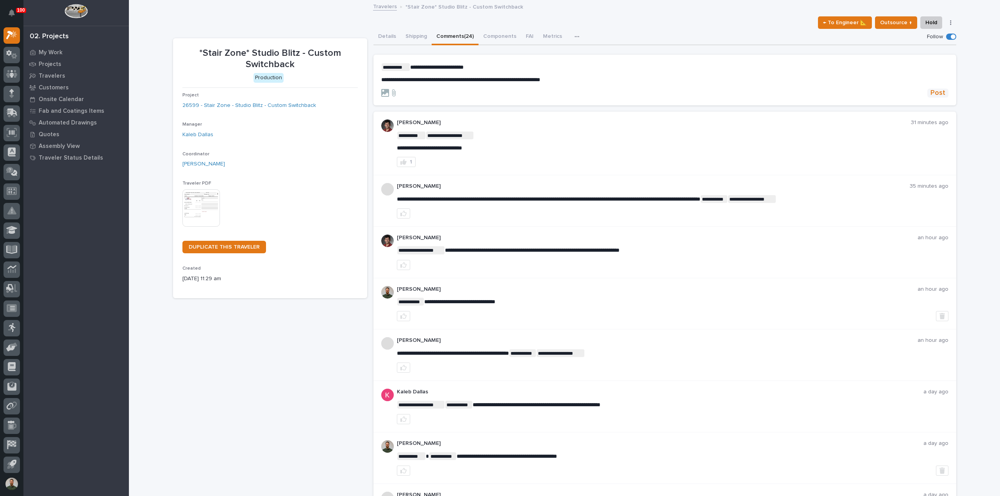
click at [933, 93] on span "Post" at bounding box center [937, 93] width 15 height 9
